Goal: Task Accomplishment & Management: Manage account settings

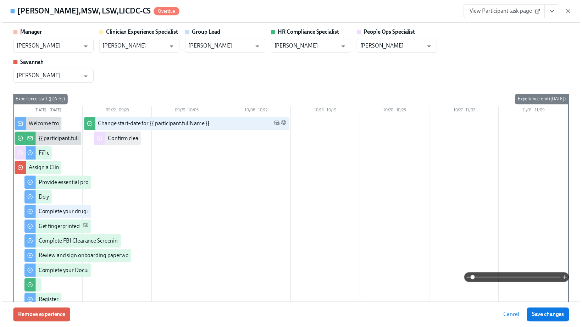
scroll to position [0, 8529]
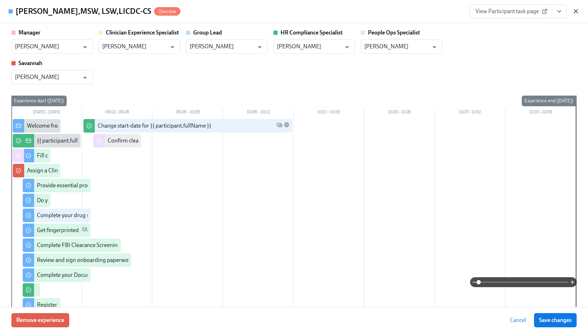
click at [573, 13] on icon "button" at bounding box center [575, 11] width 7 height 7
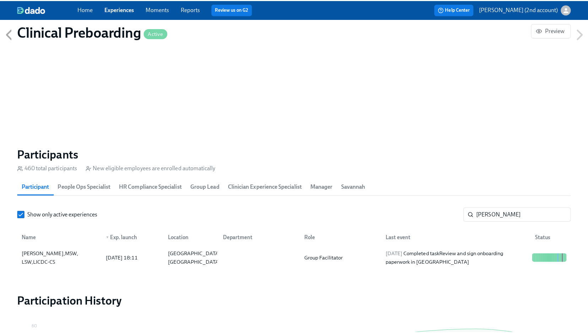
scroll to position [0, 8524]
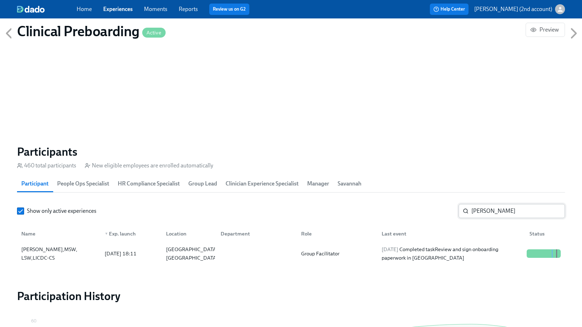
click at [509, 212] on input "[PERSON_NAME]" at bounding box center [519, 211] width 94 height 14
click at [508, 212] on input "[PERSON_NAME]" at bounding box center [519, 211] width 94 height 14
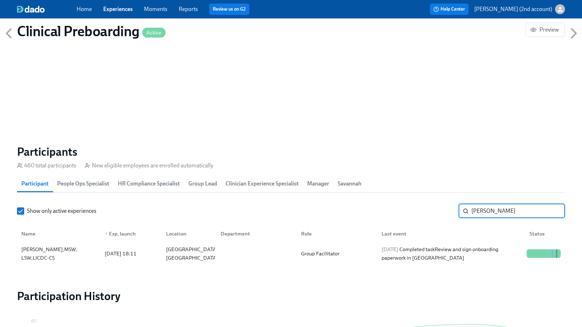
click at [508, 212] on input "[PERSON_NAME]" at bounding box center [519, 211] width 94 height 14
paste input "[PERSON_NAME]"
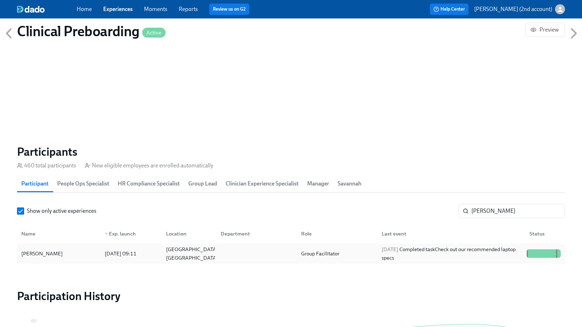
click at [482, 256] on div "[DATE] Completed task Check out our recommended laptop specs" at bounding box center [451, 253] width 145 height 17
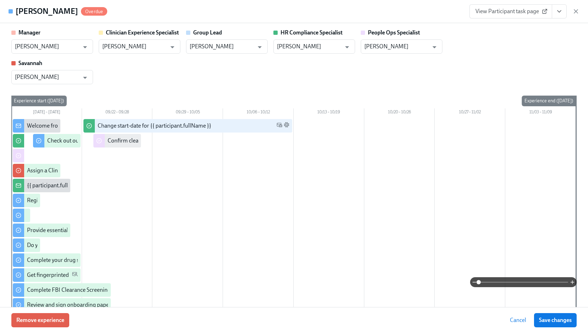
click at [562, 13] on icon "View task page" at bounding box center [558, 11] width 7 height 7
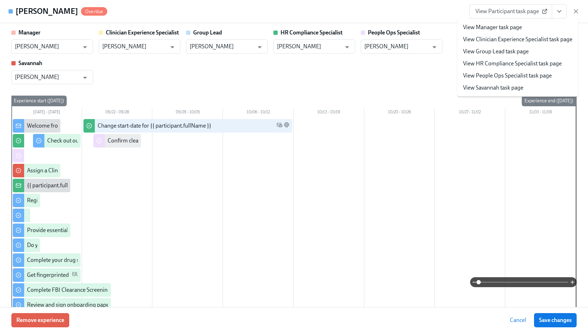
click at [508, 75] on link "View People Ops Specialist task page" at bounding box center [507, 76] width 89 height 8
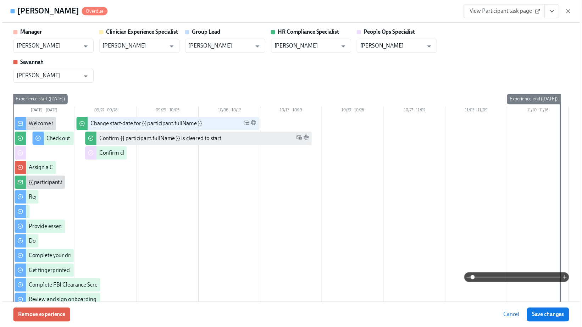
scroll to position [0, 8529]
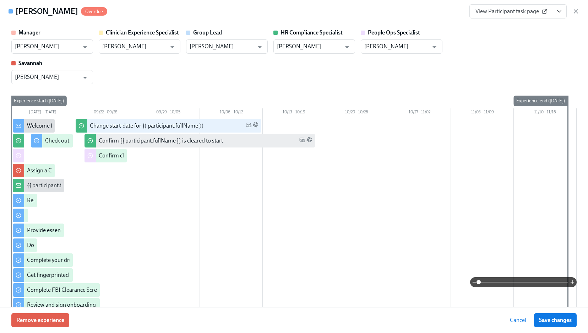
click at [579, 10] on div "[PERSON_NAME] Overdue View Participant task page" at bounding box center [294, 11] width 588 height 23
click at [575, 11] on icon "button" at bounding box center [576, 12] width 4 height 4
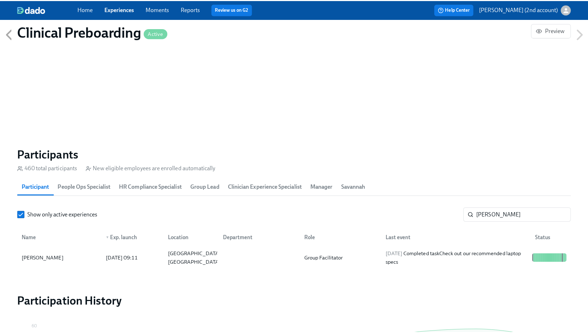
scroll to position [0, 8524]
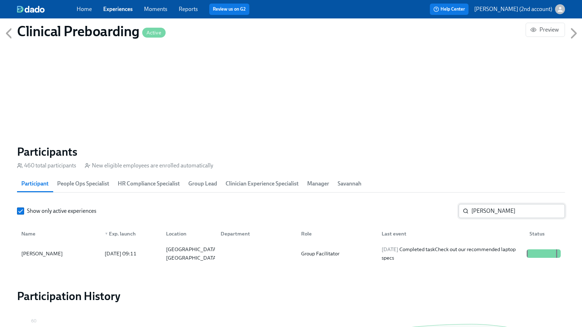
click at [520, 211] on input "[PERSON_NAME]" at bounding box center [519, 211] width 94 height 14
paste input "[PERSON_NAME]"
type input "[PERSON_NAME]"
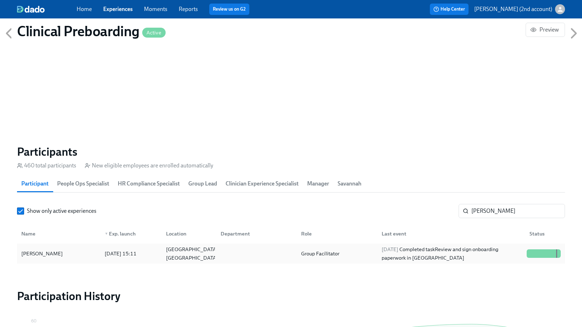
click at [509, 257] on div "[DATE] Completed task Review and sign onboarding paperwork in [GEOGRAPHIC_DATA]" at bounding box center [451, 253] width 145 height 17
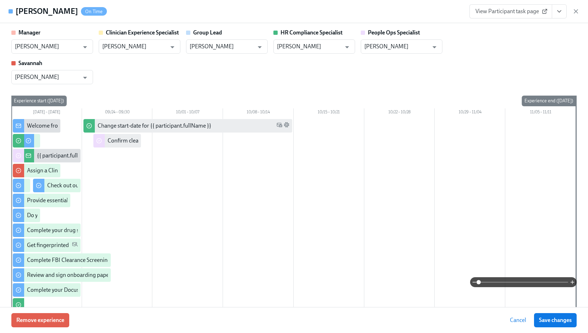
click at [562, 12] on button "View task page" at bounding box center [558, 11] width 15 height 14
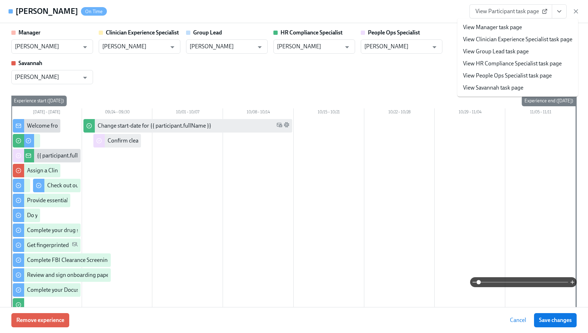
click at [517, 76] on link "View People Ops Specialist task page" at bounding box center [507, 76] width 89 height 8
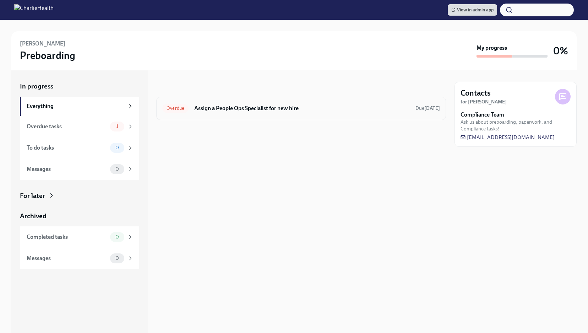
click at [247, 114] on div "Overdue Assign a People Ops Specialist for new hire Due 6 days ago" at bounding box center [301, 108] width 290 height 23
click at [244, 110] on h6 "Assign a People Ops Specialist for new hire" at bounding box center [301, 108] width 215 height 8
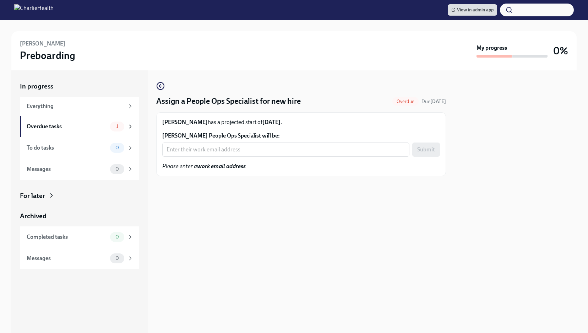
click at [47, 196] on div "For later" at bounding box center [79, 195] width 119 height 9
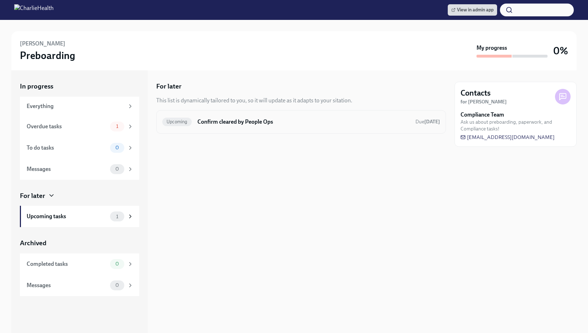
click at [207, 125] on h6 "Confirm cleared by People Ops" at bounding box center [303, 122] width 212 height 8
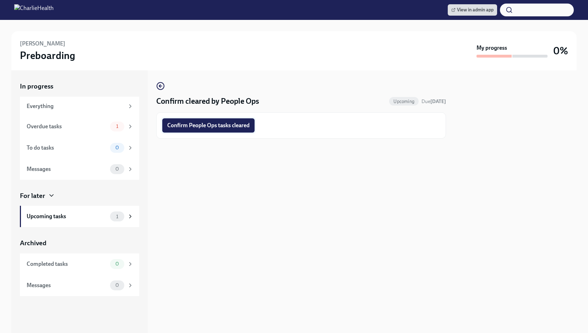
click at [205, 126] on span "Confirm People Ops tasks cleared" at bounding box center [208, 125] width 82 height 7
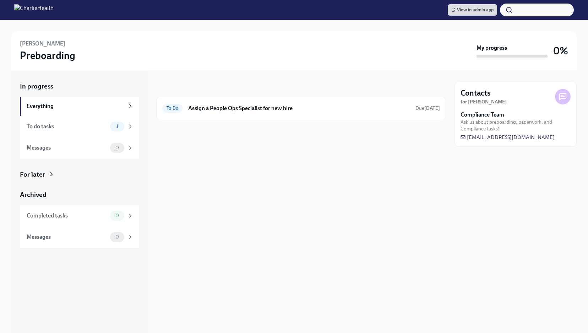
click at [34, 174] on div "For later" at bounding box center [32, 174] width 25 height 9
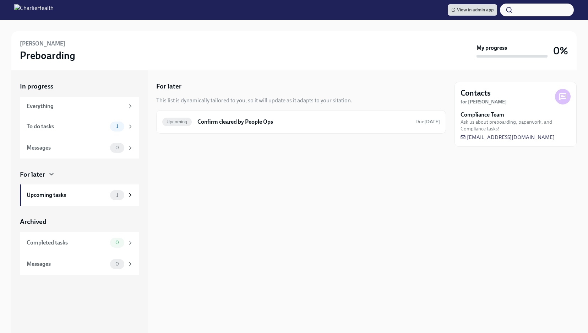
click at [253, 109] on div "For later This list is dynamically tailored to you, so it will update as it ada…" at bounding box center [301, 108] width 290 height 52
click at [248, 121] on h6 "Confirm cleared by People Ops" at bounding box center [303, 122] width 212 height 8
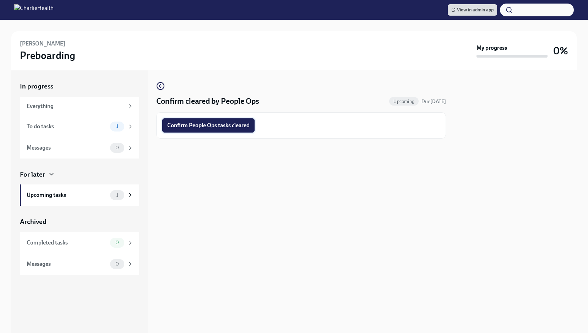
click at [235, 129] on button "Confirm People Ops tasks cleared" at bounding box center [208, 125] width 92 height 14
